Goal: Browse casually: Explore the website without a specific task or goal

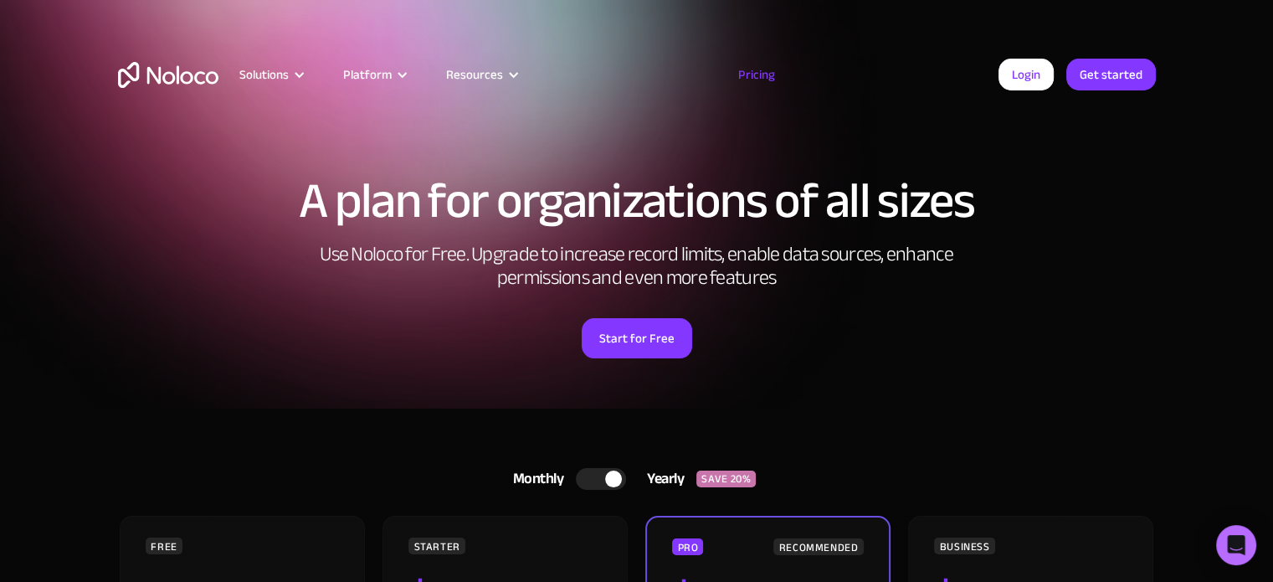
click at [171, 62] on img "home" at bounding box center [168, 75] width 100 height 26
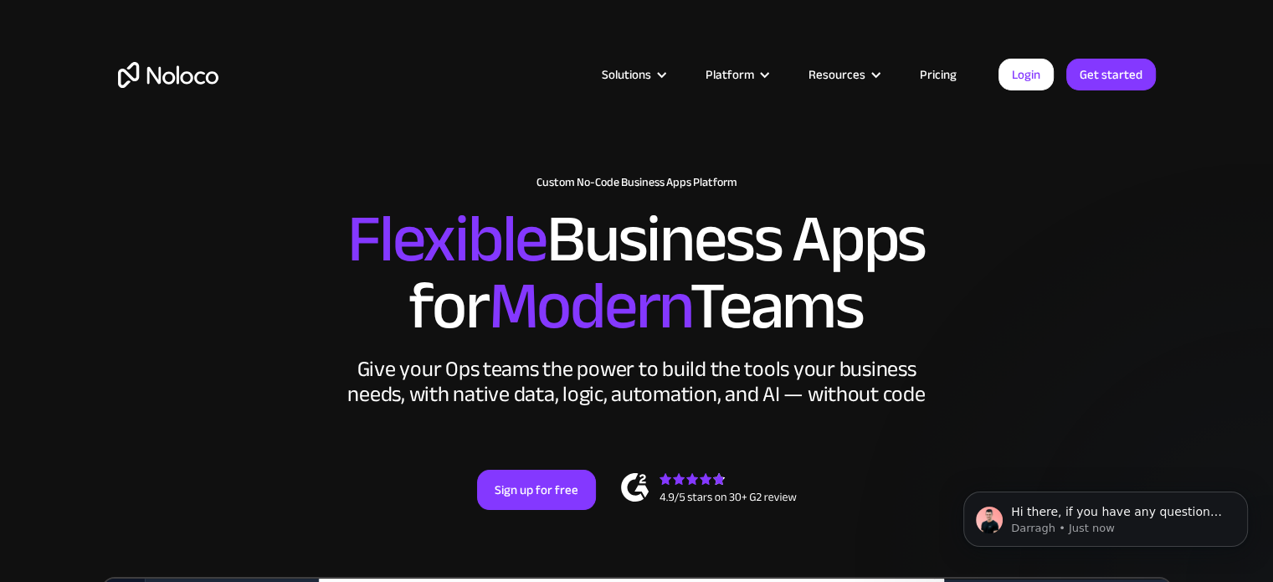
click at [1065, 291] on h2 "Flexible Business Apps for Modern Teams" at bounding box center [637, 273] width 1038 height 134
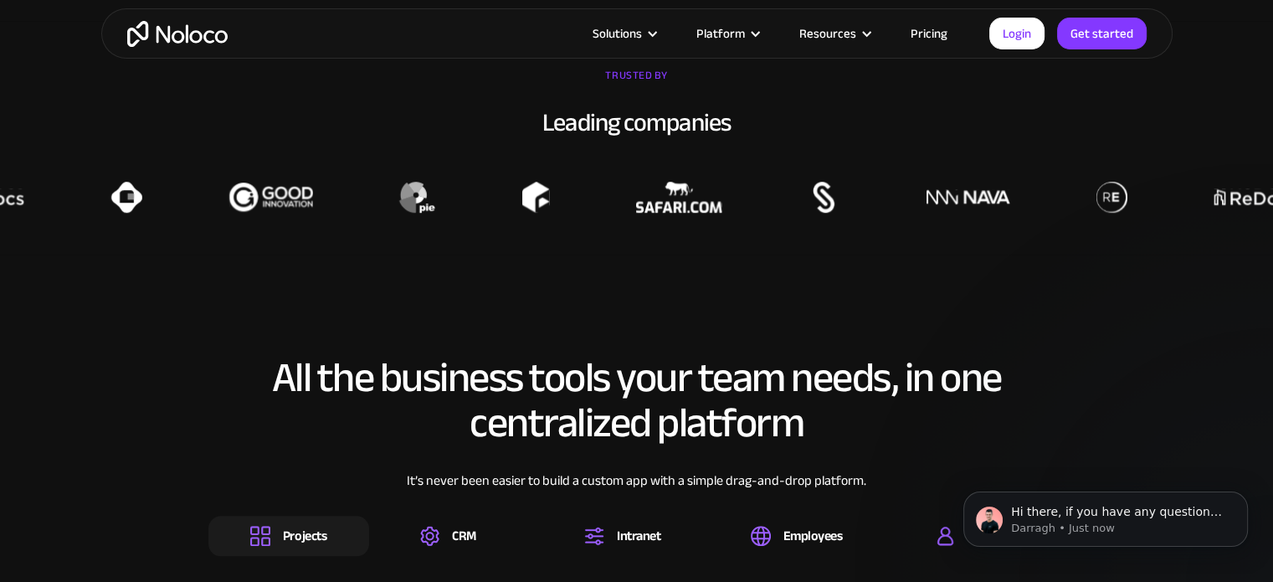
scroll to position [1319, 0]
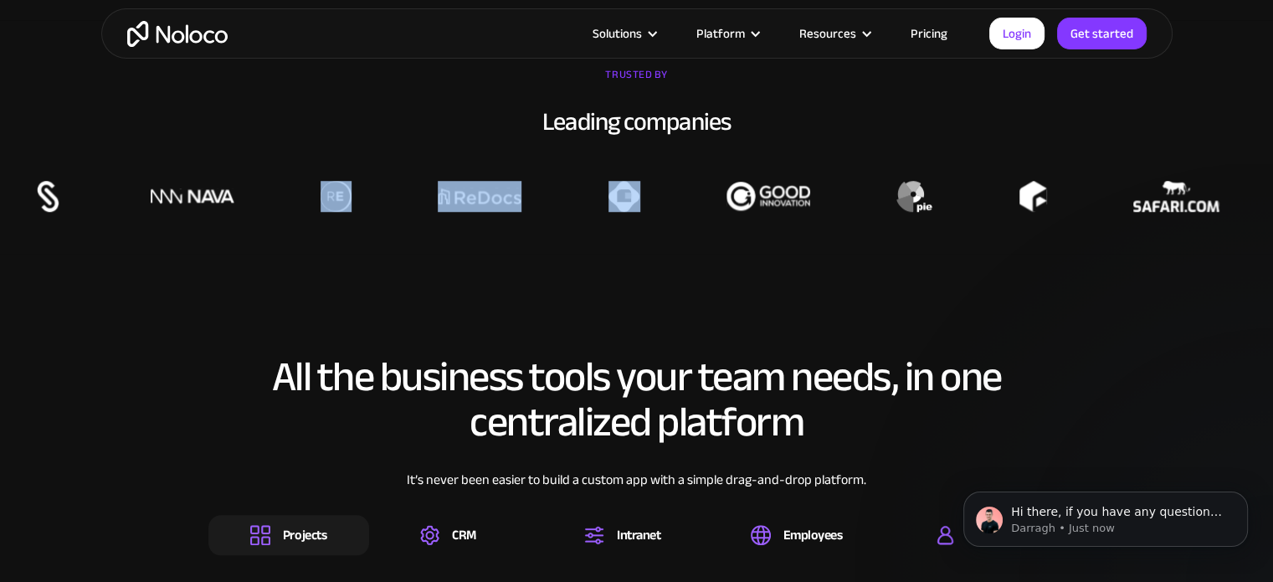
drag, startPoint x: 100, startPoint y: 207, endPoint x: 390, endPoint y: 203, distance: 289.6
click at [390, 203] on div at bounding box center [339, 196] width 1273 height 31
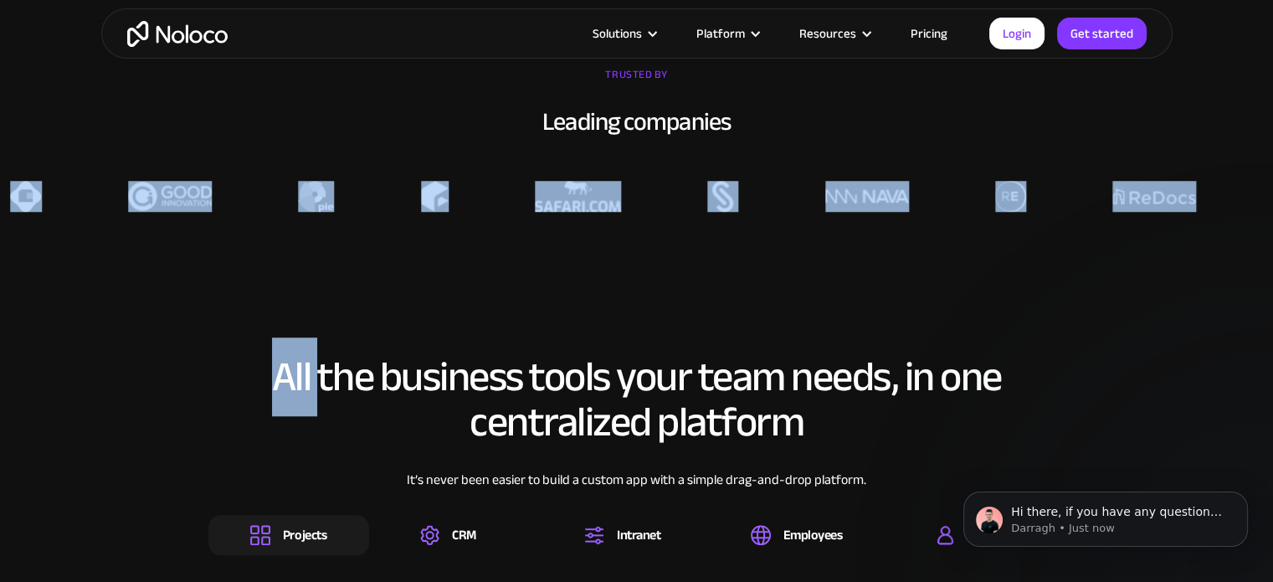
click at [390, 203] on div at bounding box center [1013, 196] width 1273 height 31
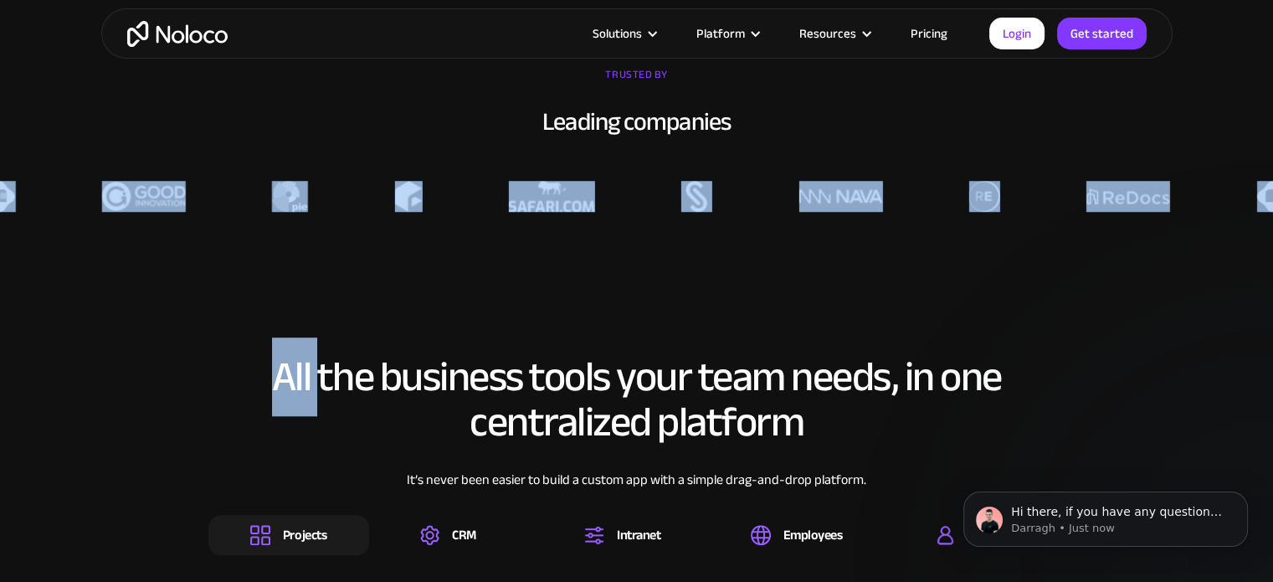
click at [390, 203] on div at bounding box center [987, 196] width 1273 height 31
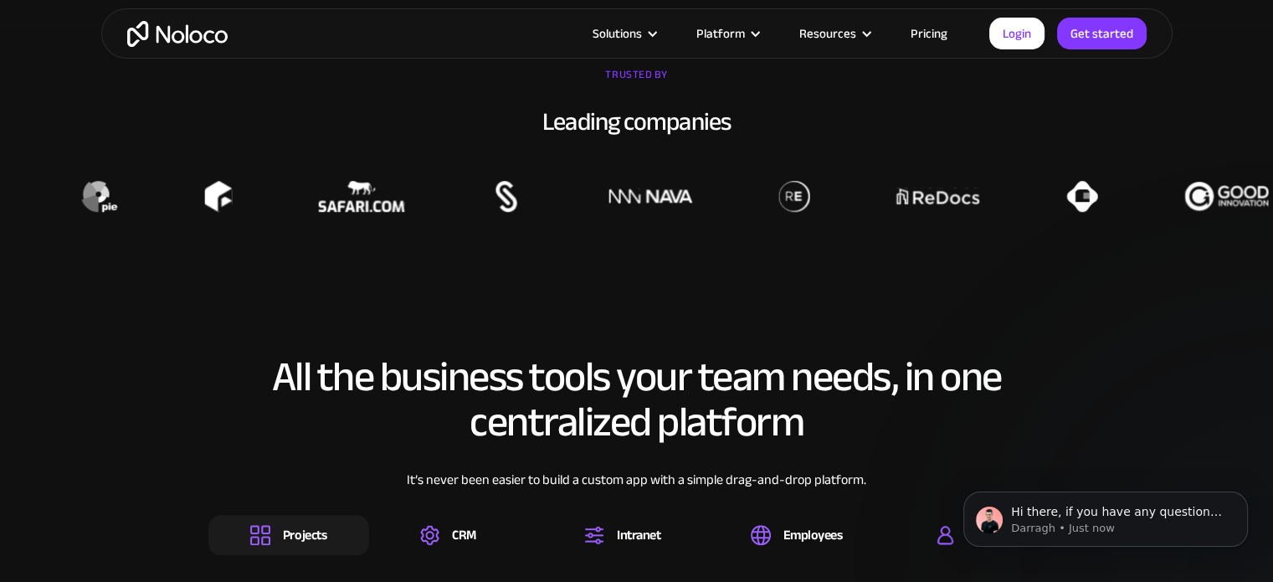
click at [942, 189] on img at bounding box center [938, 196] width 84 height 31
